Goal: Transaction & Acquisition: Purchase product/service

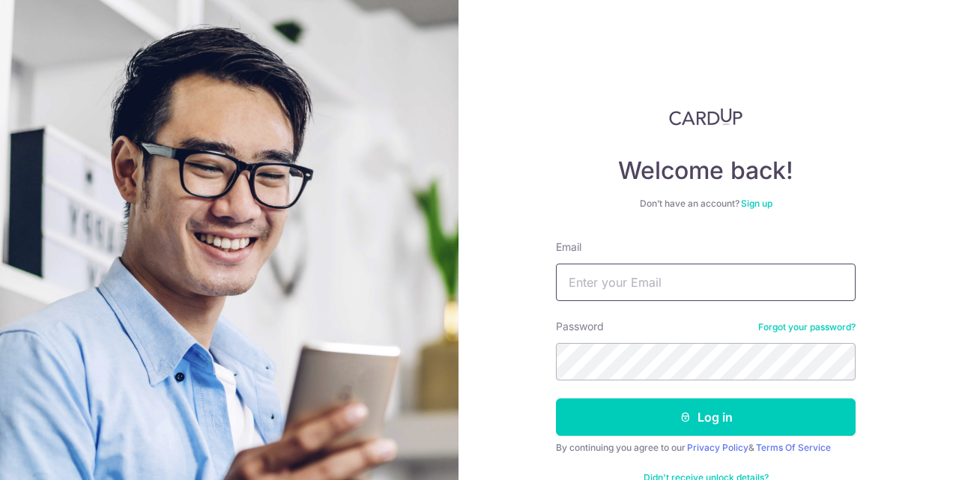
click at [648, 294] on input "Email" at bounding box center [706, 282] width 300 height 37
type input "[EMAIL_ADDRESS][DOMAIN_NAME]"
click at [556, 399] on button "Log in" at bounding box center [706, 417] width 300 height 37
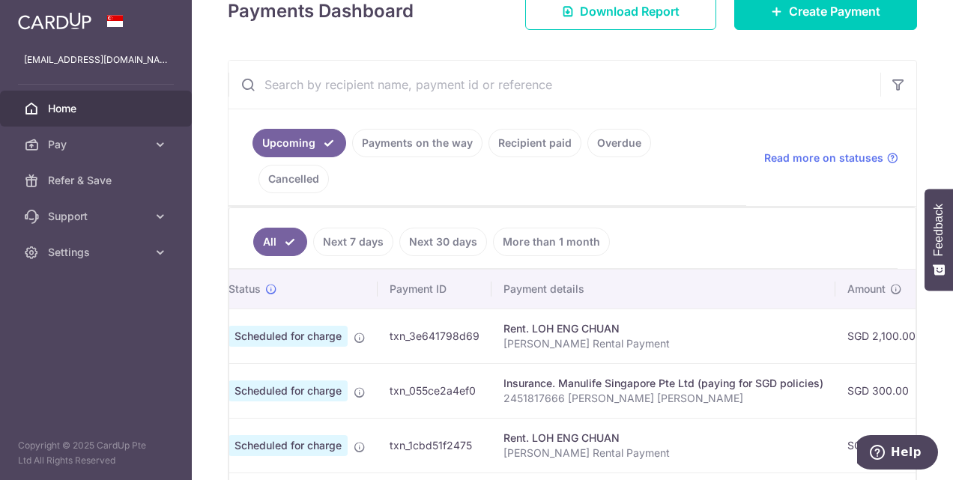
scroll to position [0, 39]
click at [716, 208] on ul "All Next 7 days Next 30 days More than 1 month" at bounding box center [563, 238] width 669 height 61
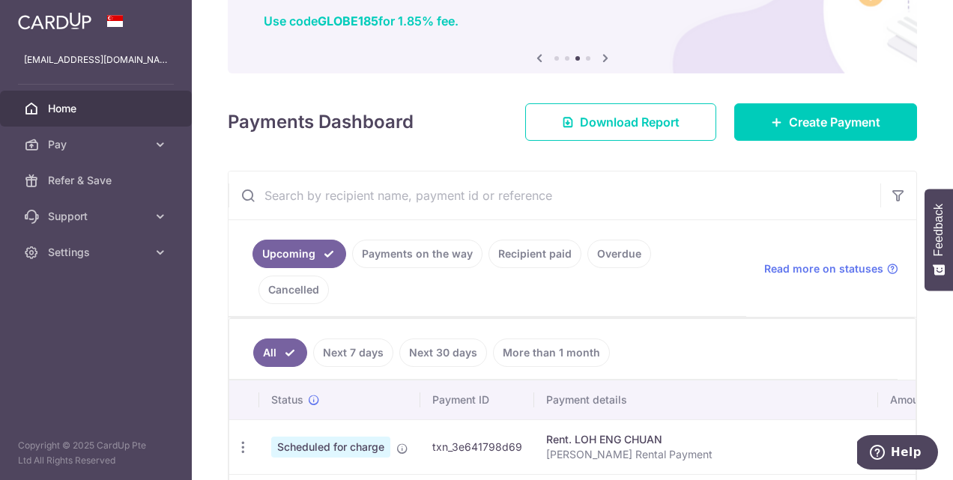
scroll to position [0, 0]
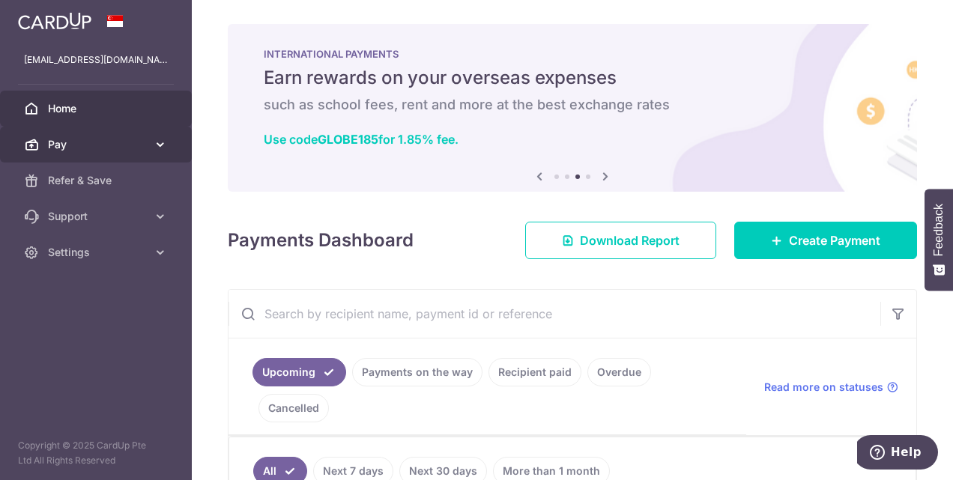
click at [72, 149] on span "Pay" at bounding box center [97, 144] width 99 height 15
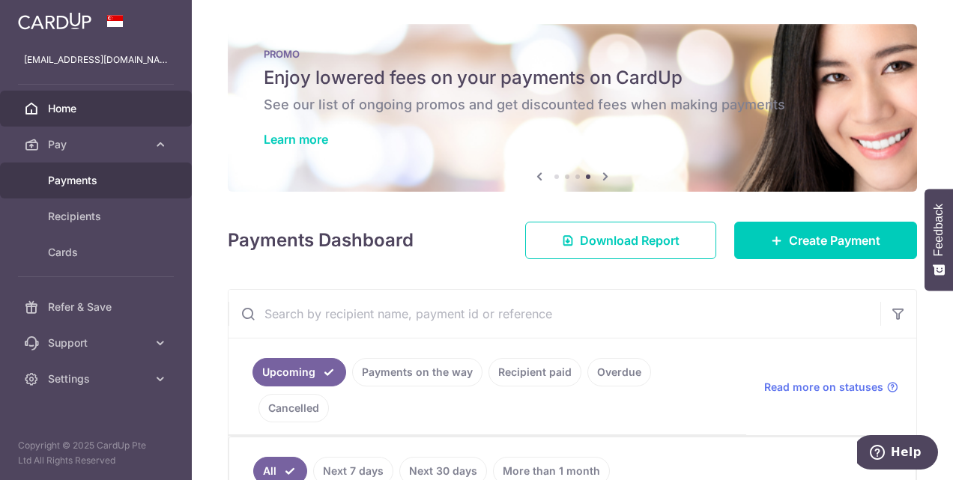
click at [87, 187] on link "Payments" at bounding box center [96, 181] width 192 height 36
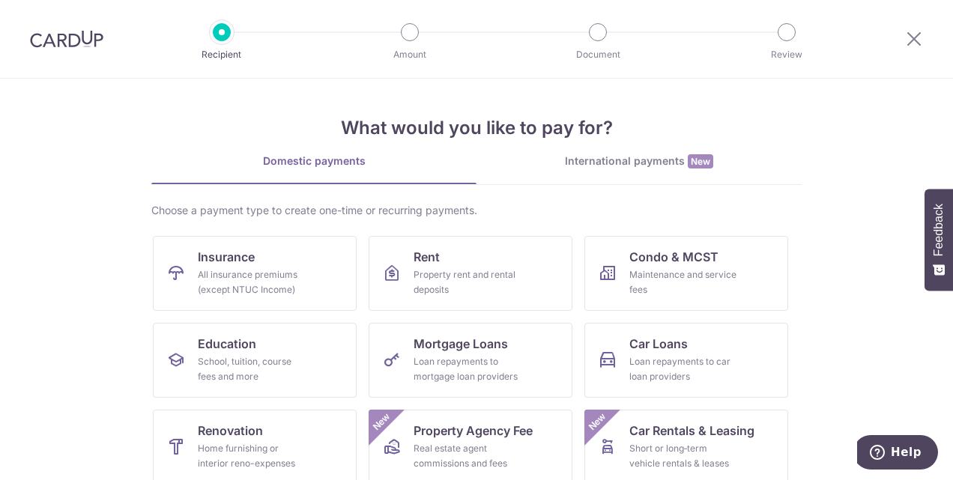
click at [579, 163] on div "International payments New" at bounding box center [639, 162] width 325 height 16
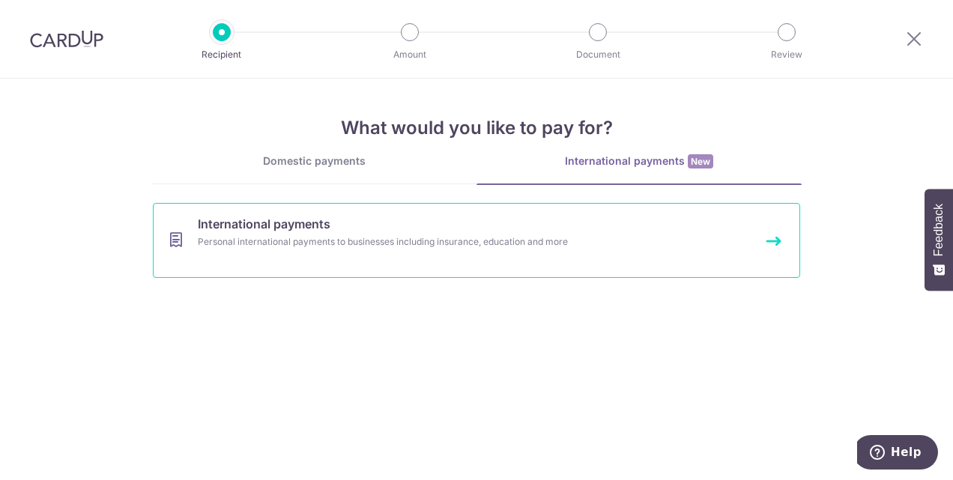
click at [539, 241] on div "Personal international payments to businesses including insurance, education an…" at bounding box center [457, 242] width 518 height 15
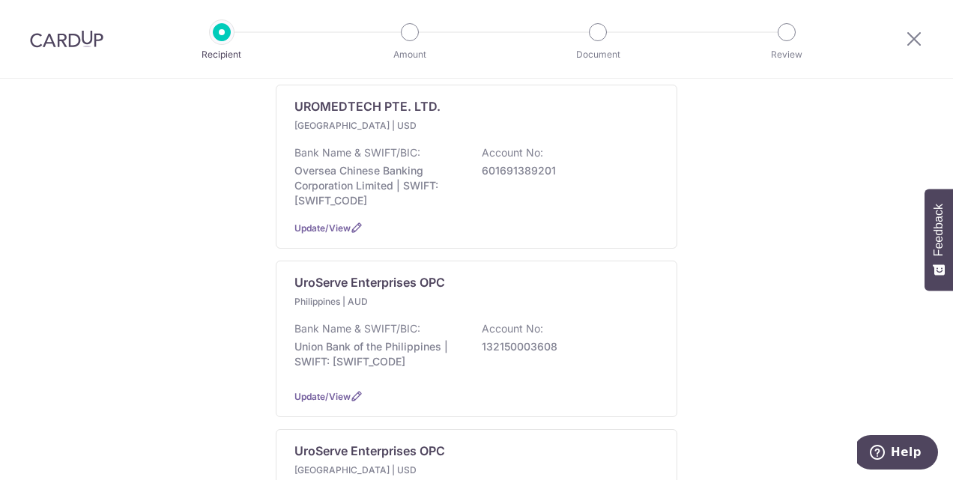
scroll to position [427, 0]
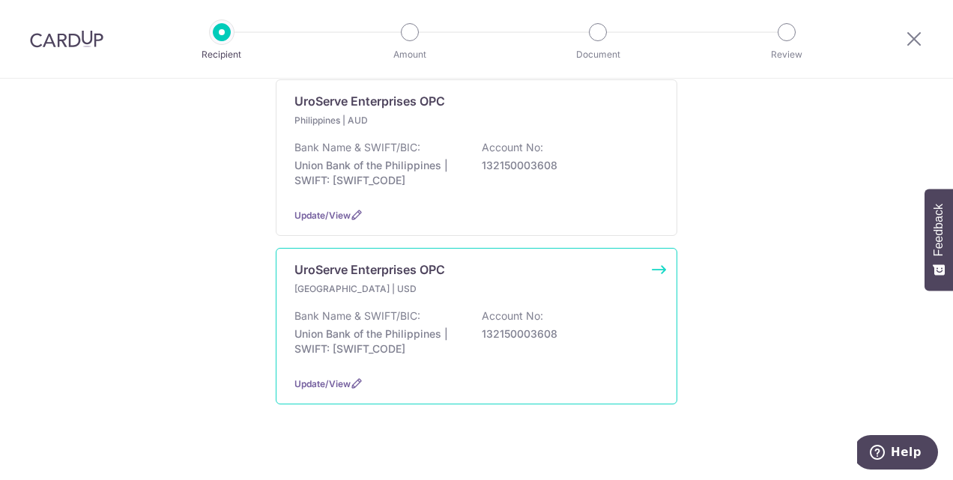
click at [536, 282] on div "Philippines | USD" at bounding box center [477, 289] width 364 height 15
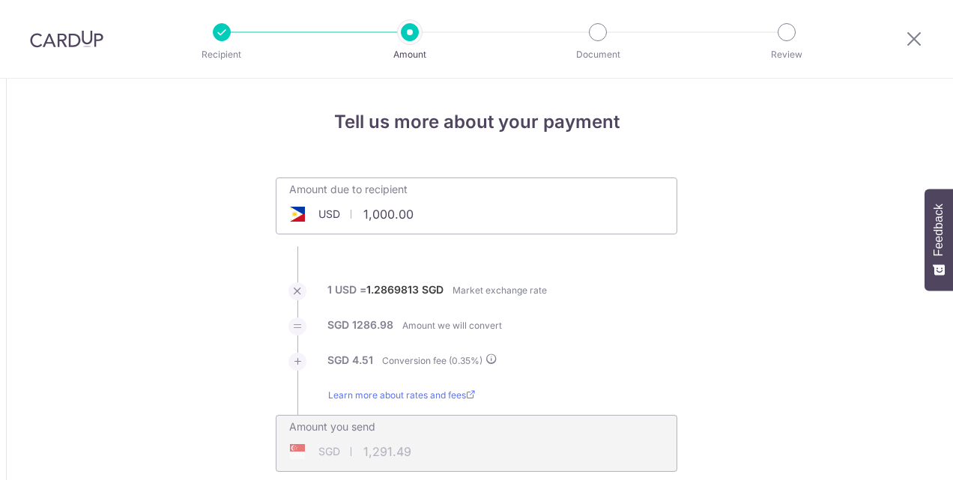
click at [465, 201] on input "1,000.00" at bounding box center [393, 214] width 232 height 34
type input "1"
click at [682, 298] on div "Amount due to recipient USD 3000 1000 1 USD = 1.2869813 SGD Market exchange rat…" at bounding box center [477, 325] width 420 height 295
type input "3,000.00"
type input "3,874.46"
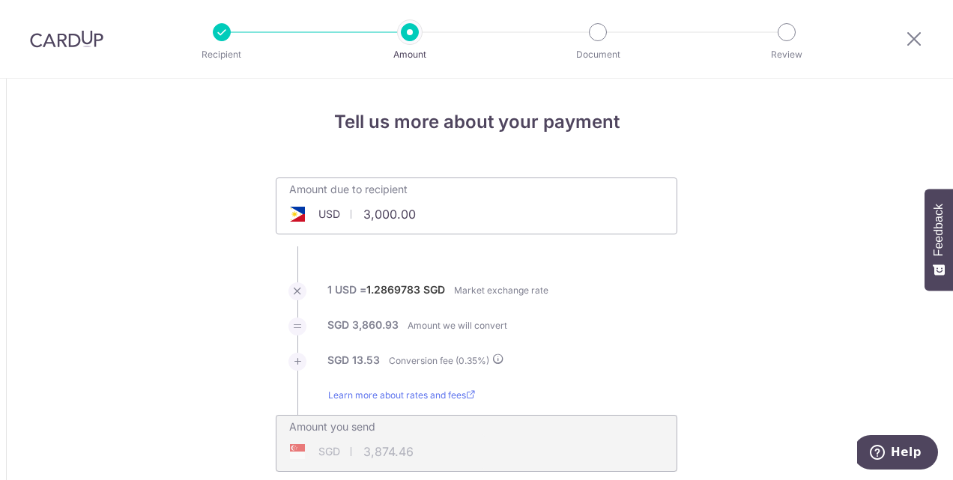
click at [414, 214] on input "3,000.00" at bounding box center [393, 214] width 232 height 34
click at [558, 324] on li "SGD 3,860.93 Amount we will convert" at bounding box center [477, 335] width 402 height 35
type input "3,500.00"
type input "4,520.12"
click at [412, 217] on input "3,500.00" at bounding box center [393, 214] width 232 height 34
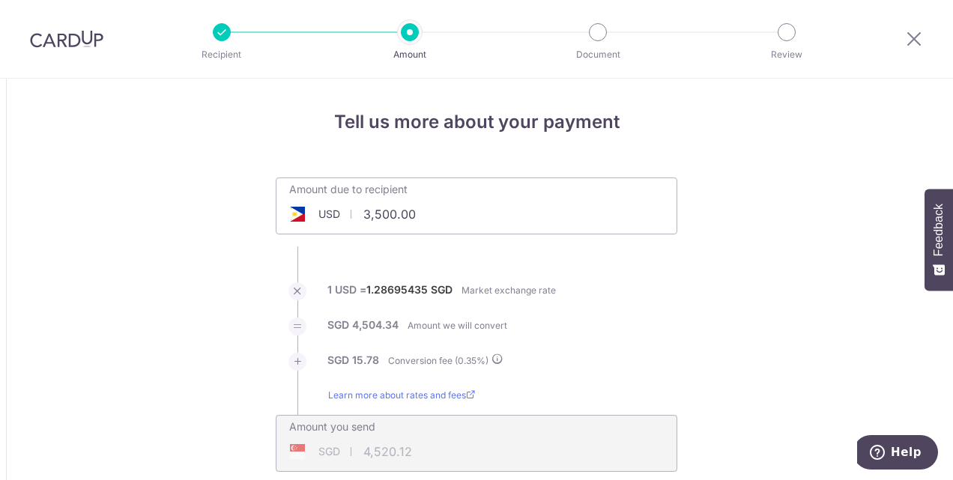
click at [412, 217] on input "3,500.00" at bounding box center [393, 214] width 232 height 34
click at [379, 213] on input "3,500.00" at bounding box center [393, 214] width 232 height 34
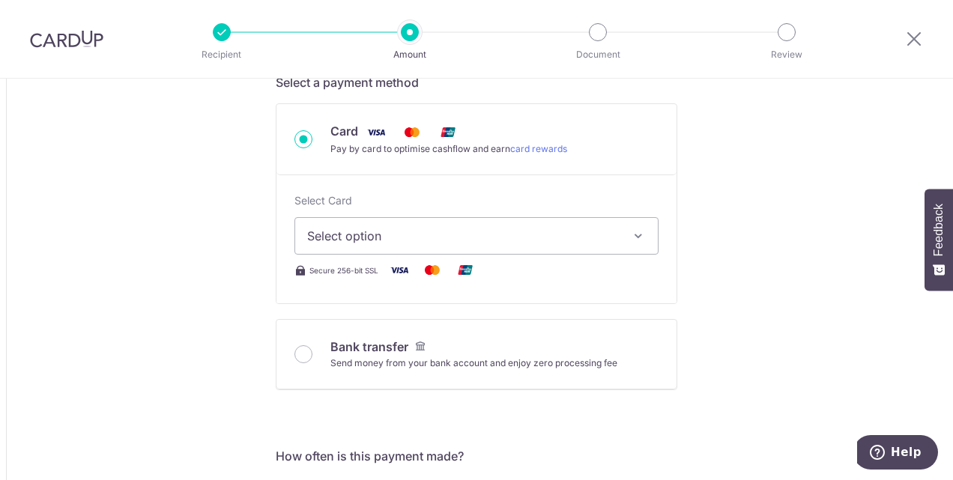
scroll to position [441, 0]
click at [396, 241] on span "Select option" at bounding box center [463, 237] width 312 height 18
type input "3,500.00"
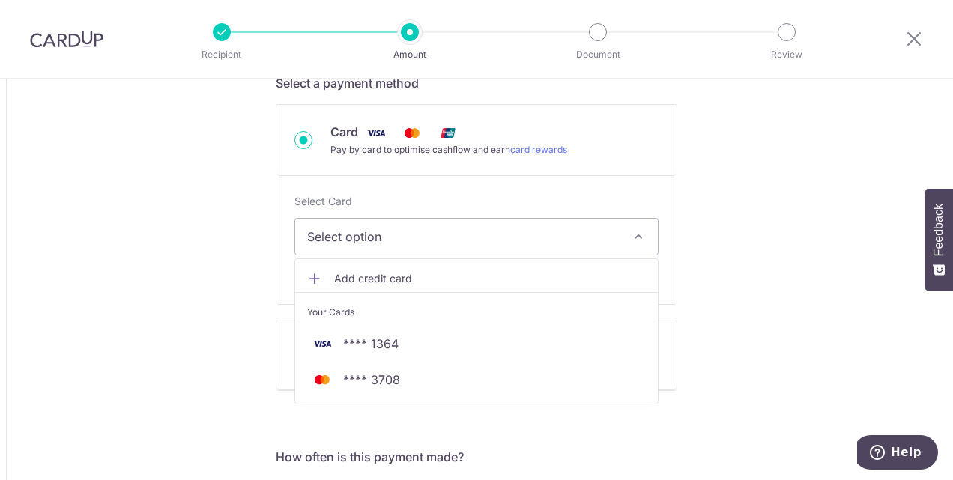
type input "4,520.20"
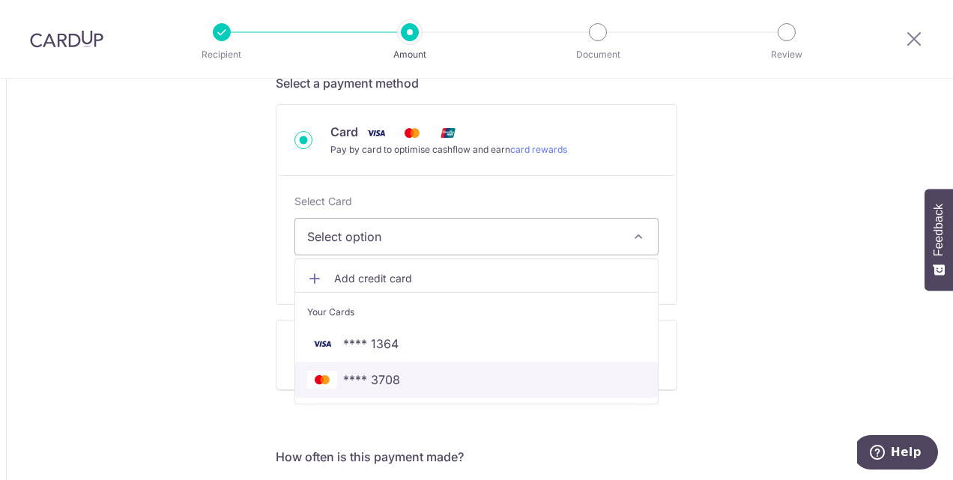
click at [396, 371] on span "**** 3708" at bounding box center [476, 380] width 339 height 18
type input "3,500.00"
type input "4,520.10"
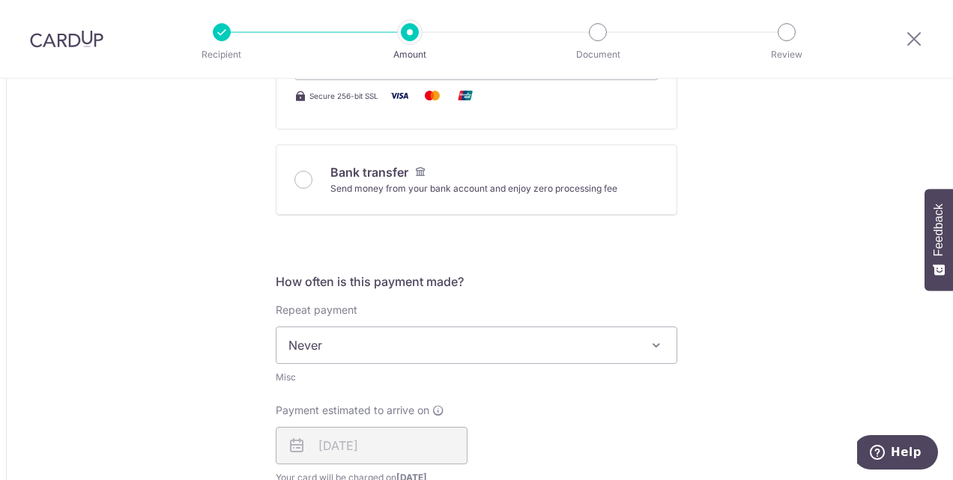
scroll to position [616, 0]
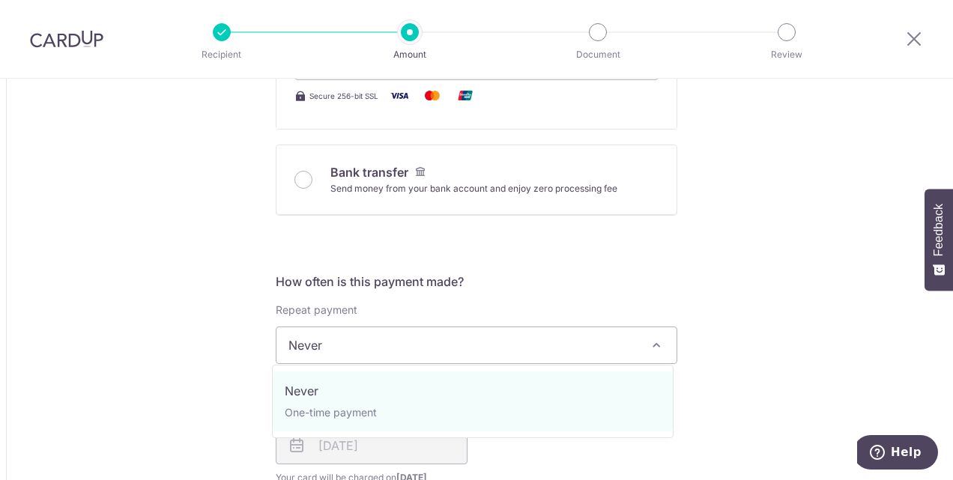
click at [409, 354] on span "Never" at bounding box center [477, 346] width 400 height 36
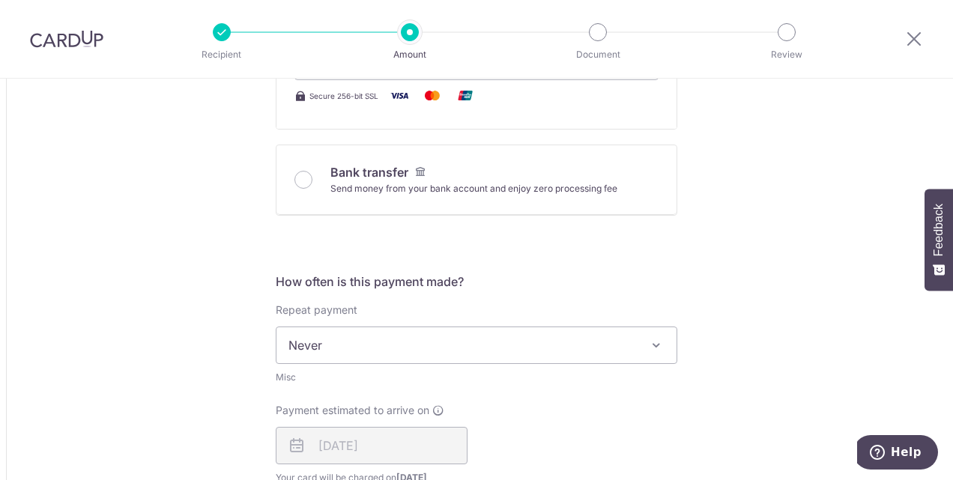
click at [409, 354] on span "Never" at bounding box center [477, 346] width 400 height 36
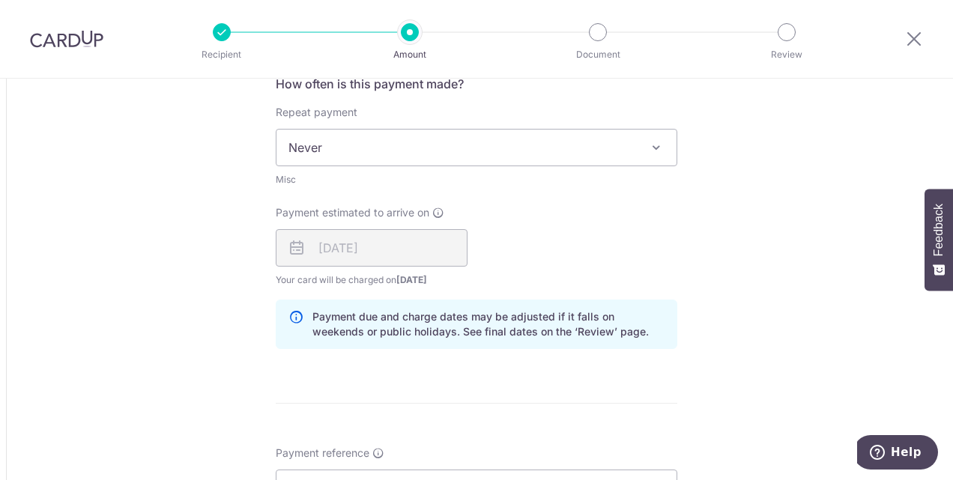
scroll to position [817, 0]
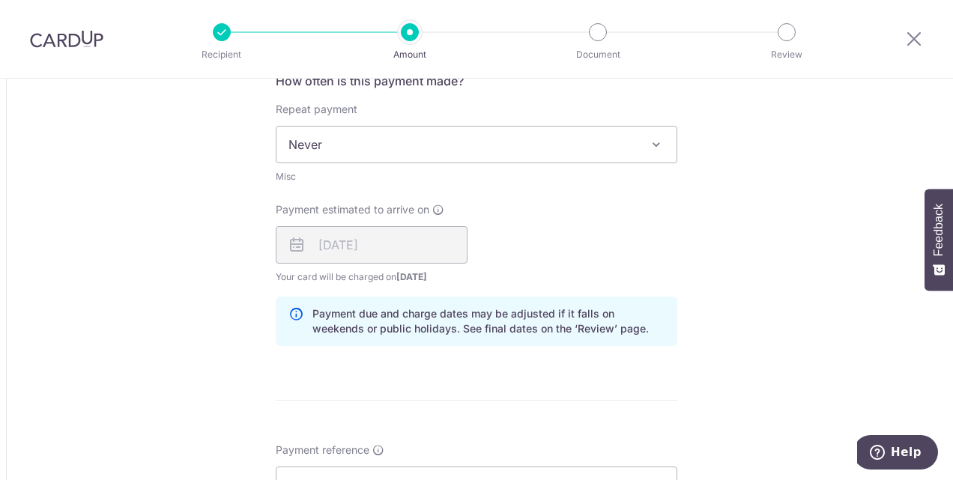
click at [414, 244] on div "[DATE]" at bounding box center [372, 244] width 192 height 37
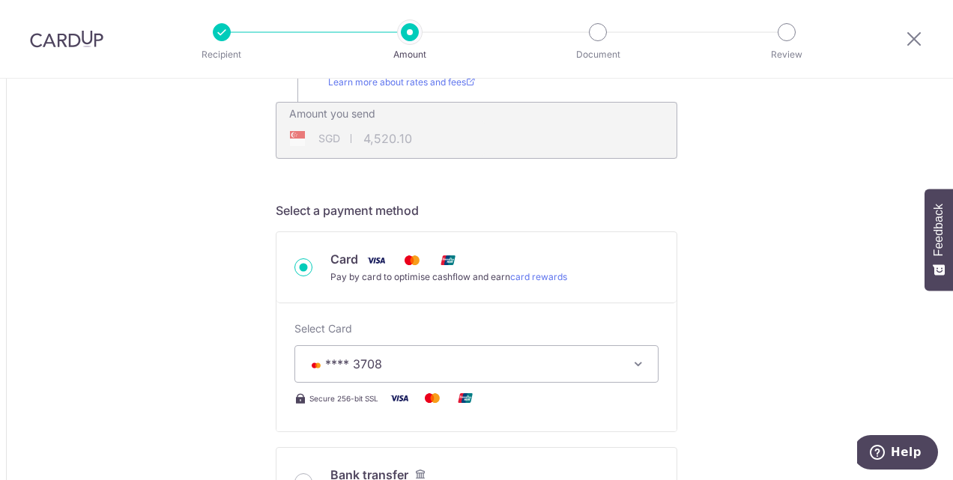
scroll to position [313, 0]
type input "3,500.00"
type input "4,520.03"
type input "3,500.00"
type input "4,519.74"
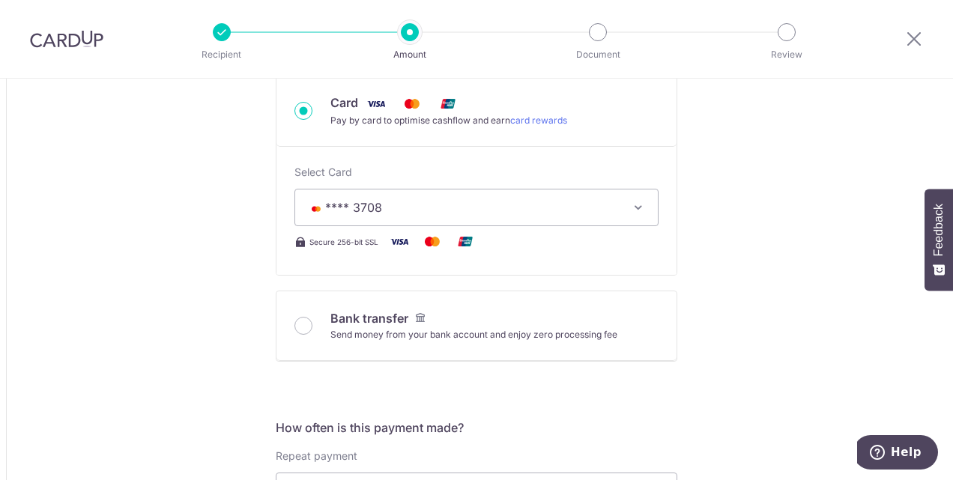
scroll to position [464, 0]
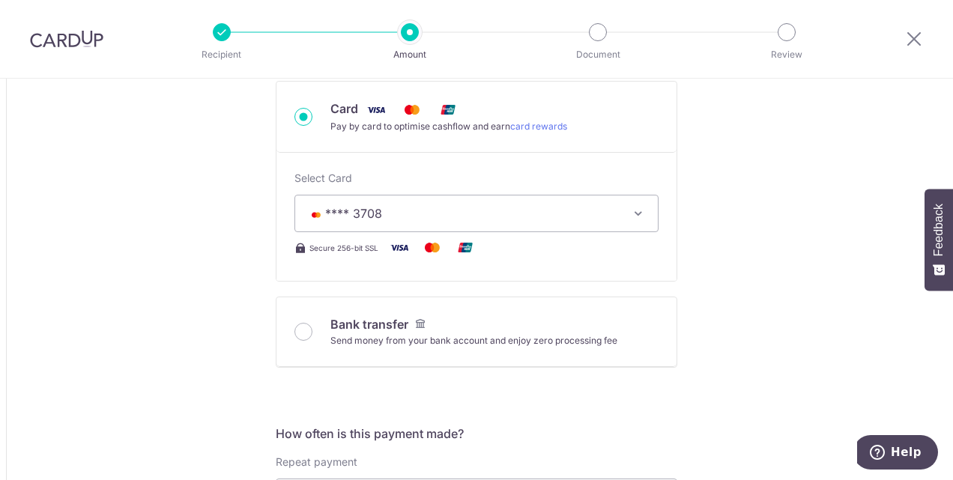
type input "3,500.00"
type input "4,519.29"
type input "3,500.00"
type input "4,518.28"
drag, startPoint x: 691, startPoint y: 364, endPoint x: 700, endPoint y: 354, distance: 13.8
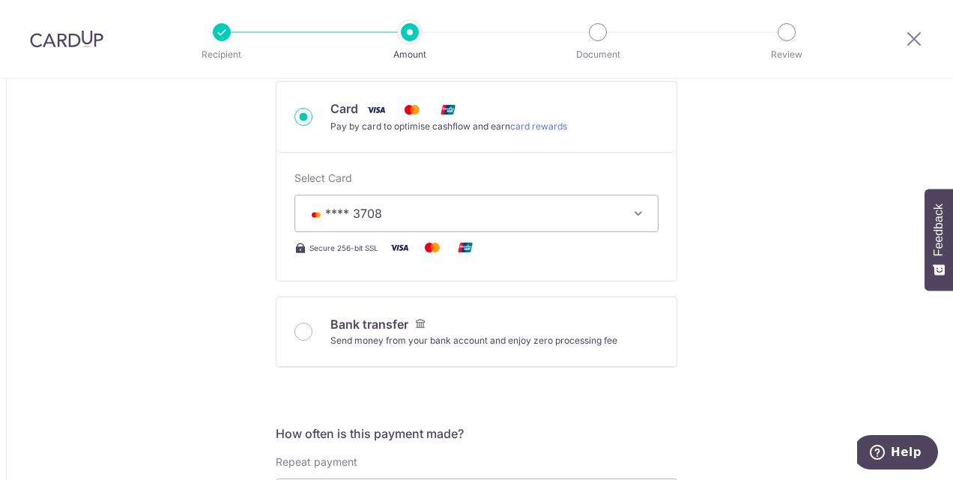
type input "3,500.00"
type input "4,519.52"
type input "3,500.00"
type input "4,520.20"
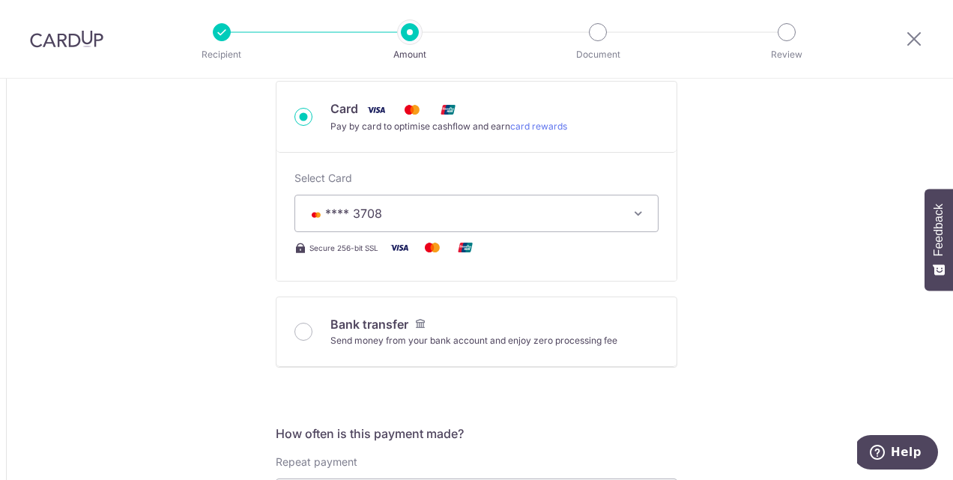
click at [508, 210] on span "**** 3708" at bounding box center [463, 214] width 312 height 18
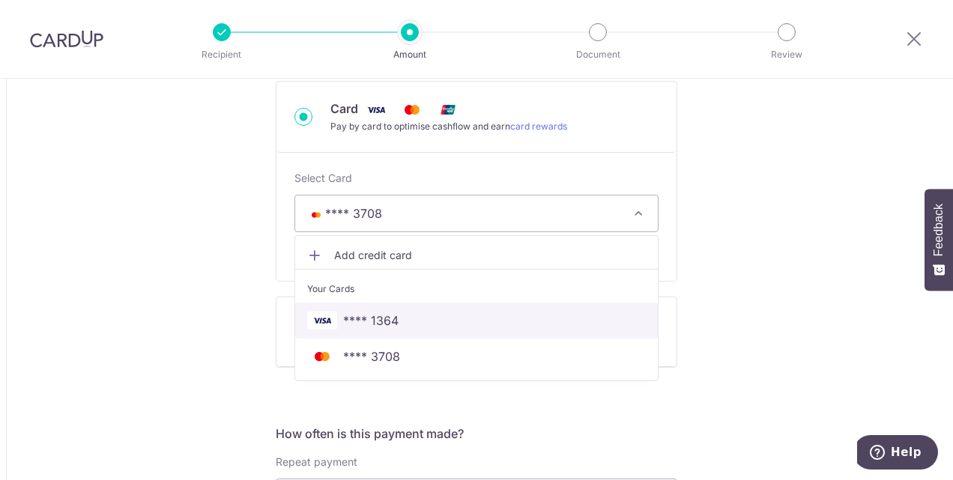
drag, startPoint x: 384, startPoint y: 325, endPoint x: 451, endPoint y: 280, distance: 81.1
click at [384, 325] on span "**** 1364" at bounding box center [370, 321] width 55 height 18
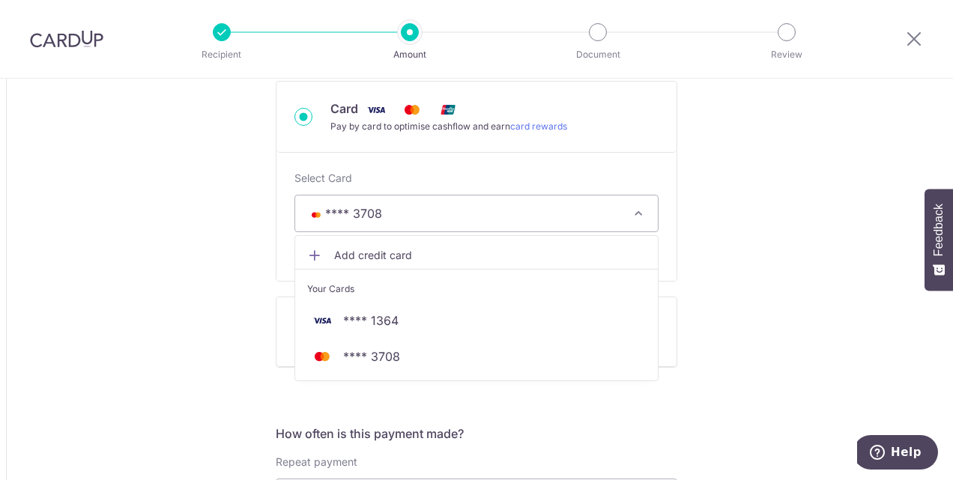
type input "3,500.00"
type input "4,520.29"
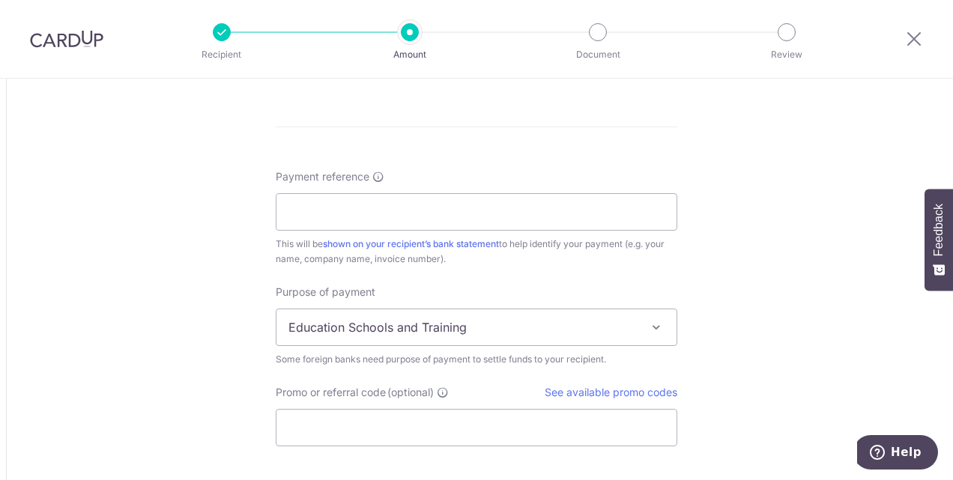
scroll to position [1124, 0]
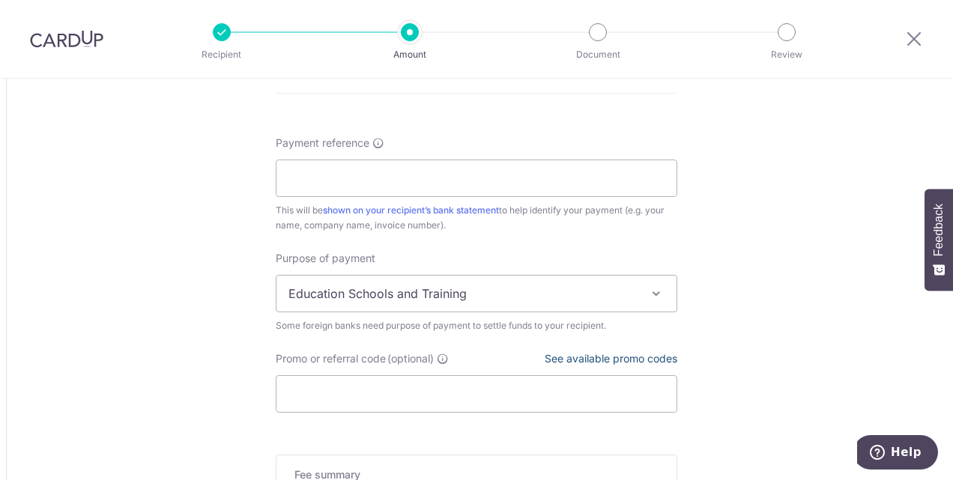
click at [592, 353] on link "See available promo codes" at bounding box center [611, 358] width 133 height 13
type input "3,500.00"
type input "4,520.06"
